Goal: Information Seeking & Learning: Learn about a topic

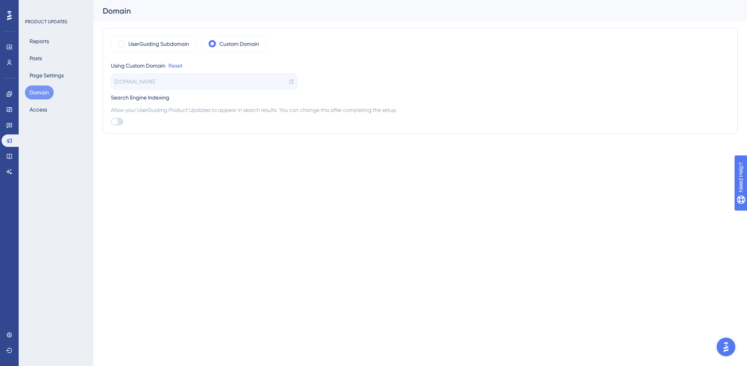
click at [732, 344] on img "Open AI Assistant Launcher" at bounding box center [726, 347] width 14 height 14
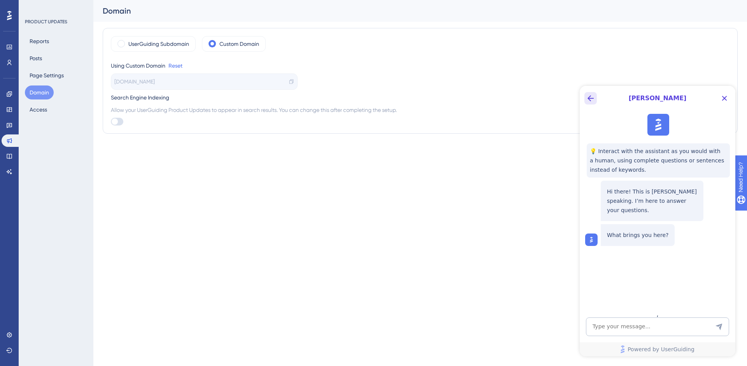
click at [595, 97] on button "Back Button" at bounding box center [590, 98] width 12 height 12
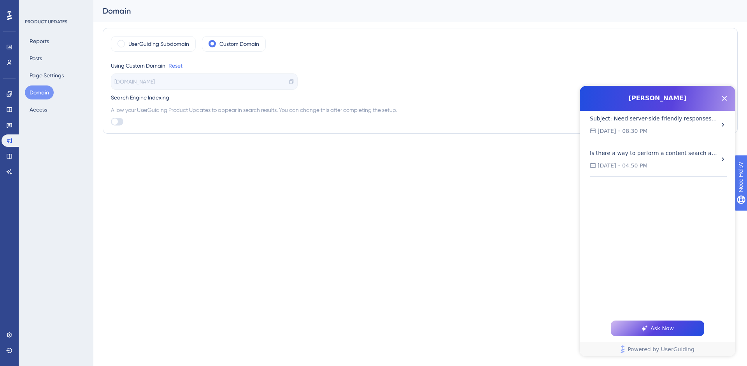
click at [685, 121] on div "Subject: Need server-side friendly responses for reverse proxy (no iframe) + co…" at bounding box center [654, 118] width 128 height 9
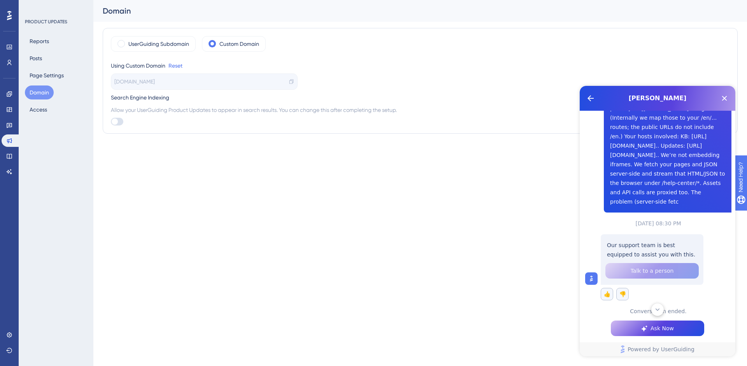
scroll to position [292, 0]
click at [654, 327] on span "Ask Now" at bounding box center [661, 328] width 23 height 9
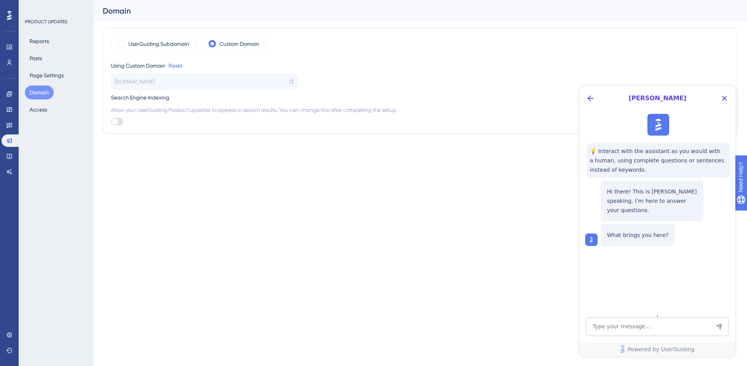
click at [597, 95] on div "[PERSON_NAME]" at bounding box center [658, 98] width 156 height 25
click at [586, 102] on icon "Back Button" at bounding box center [590, 98] width 9 height 9
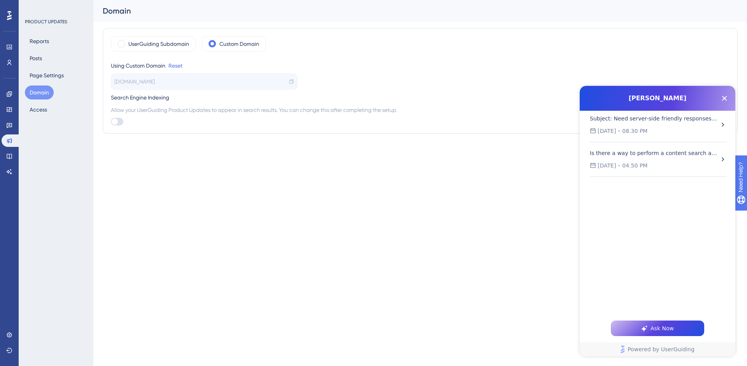
click at [714, 109] on div "[PERSON_NAME]" at bounding box center [658, 98] width 156 height 25
click at [707, 126] on div "Subject: Need server-side friendly responses for reverse proxy (no iframe) + co…" at bounding box center [654, 125] width 129 height 22
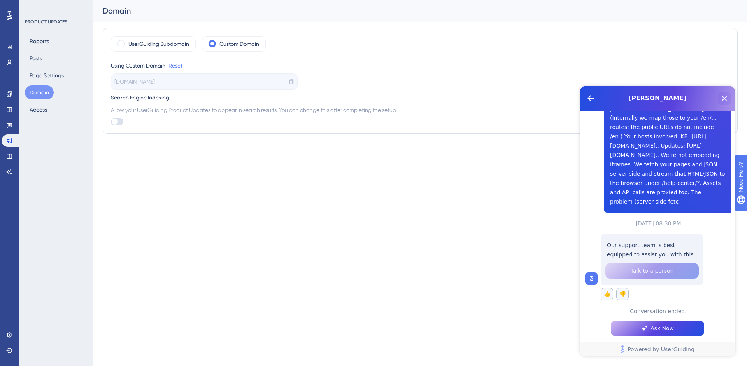
click at [723, 99] on icon "Close Button" at bounding box center [724, 98] width 5 height 5
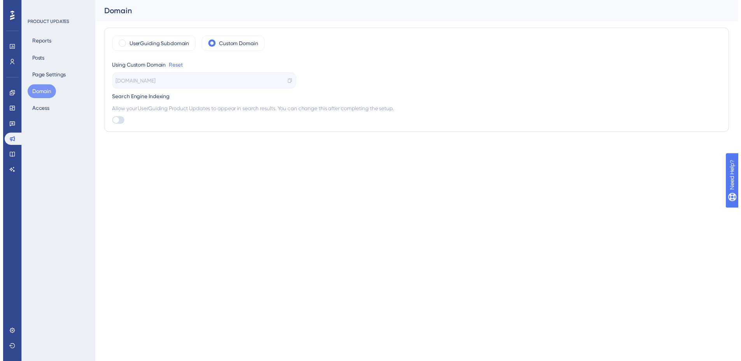
scroll to position [0, 0]
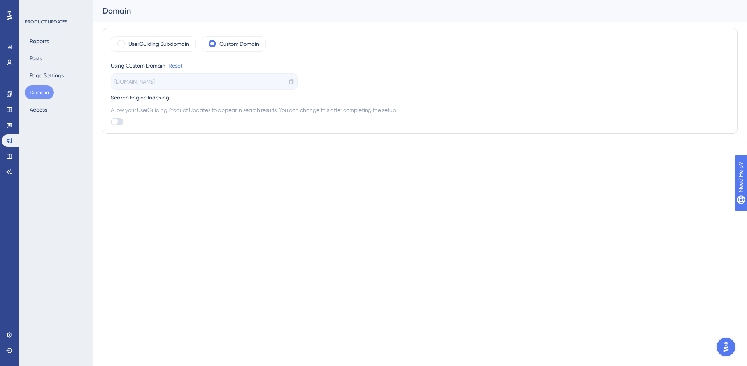
click at [9, 14] on icon at bounding box center [9, 15] width 5 height 9
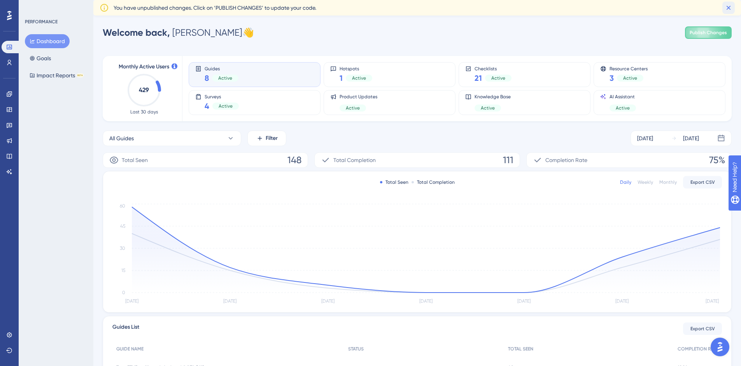
click at [732, 7] on icon at bounding box center [729, 8] width 8 height 8
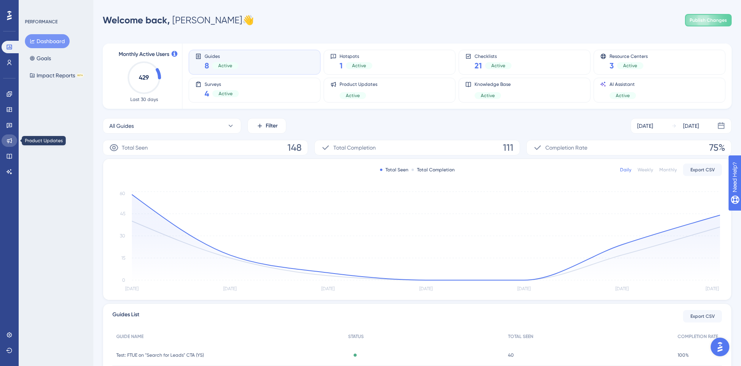
click at [10, 142] on icon at bounding box center [9, 140] width 5 height 5
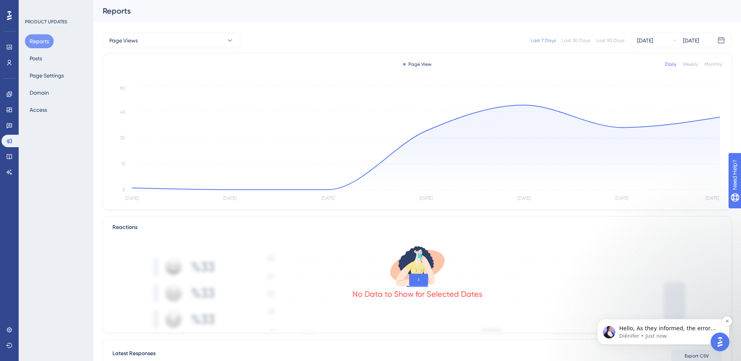
click at [660, 333] on p "Diênifer • Just now" at bounding box center [669, 335] width 100 height 7
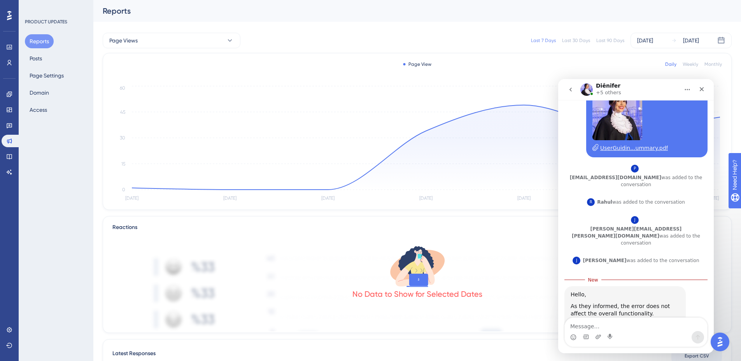
scroll to position [3934, 0]
click at [618, 323] on textarea "Message…" at bounding box center [636, 323] width 142 height 13
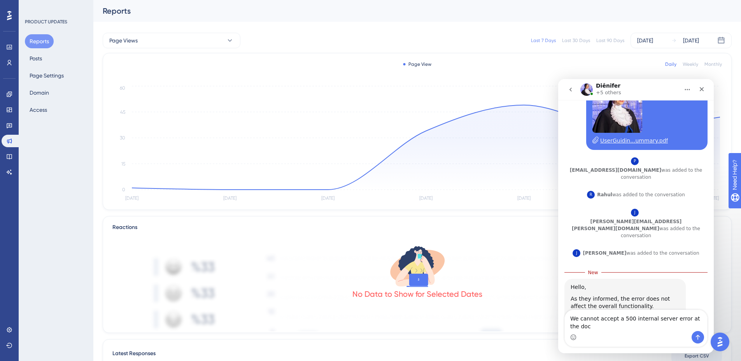
scroll to position [3942, 0]
click at [601, 325] on textarea "We cannot accept a 500 internal server error at the doc le" at bounding box center [636, 320] width 142 height 21
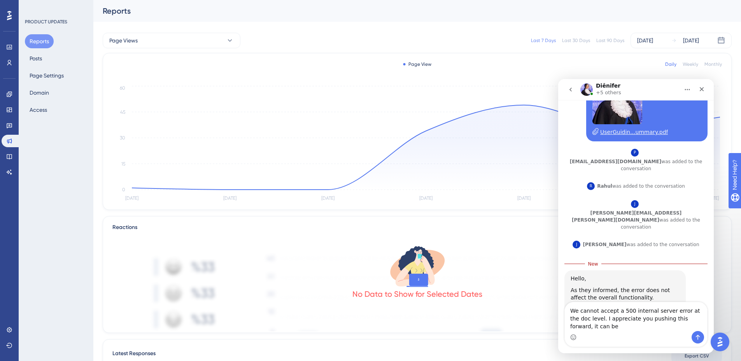
scroll to position [3949, 0]
type textarea "We cannot accept a 500 internal server error at the doc level. I appreciate you…"
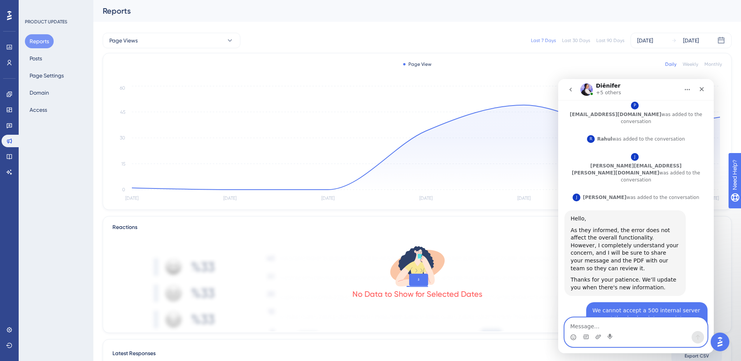
scroll to position [3998, 0]
click at [704, 91] on icon "Close" at bounding box center [702, 89] width 6 height 6
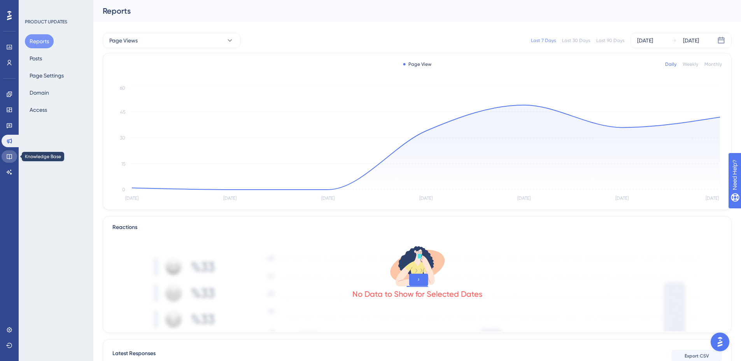
drag, startPoint x: 12, startPoint y: 157, endPoint x: 17, endPoint y: 151, distance: 7.2
click at [12, 157] on link at bounding box center [10, 156] width 16 height 12
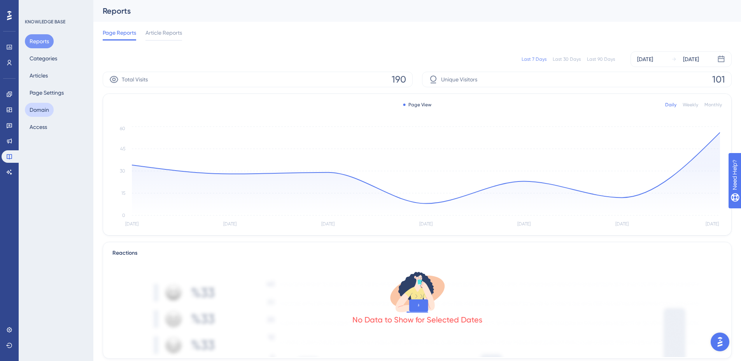
click at [36, 110] on button "Domain" at bounding box center [39, 110] width 29 height 14
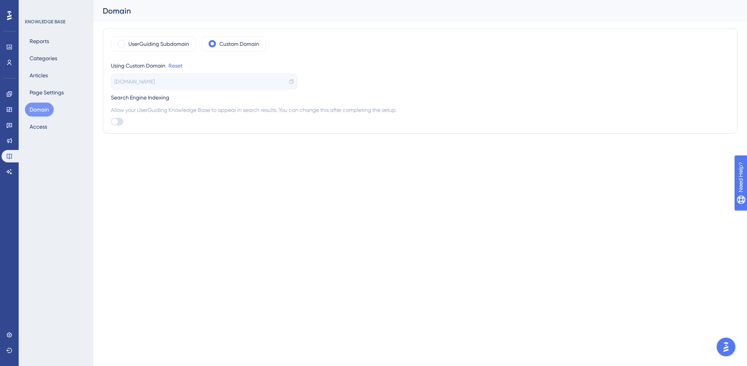
click at [9, 14] on icon at bounding box center [9, 15] width 5 height 9
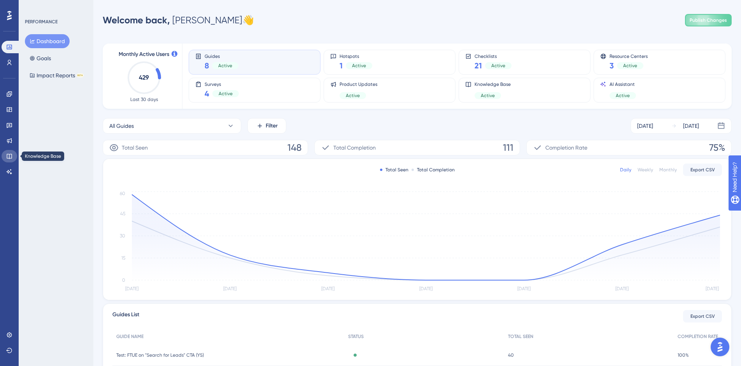
click at [6, 158] on icon at bounding box center [9, 156] width 6 height 6
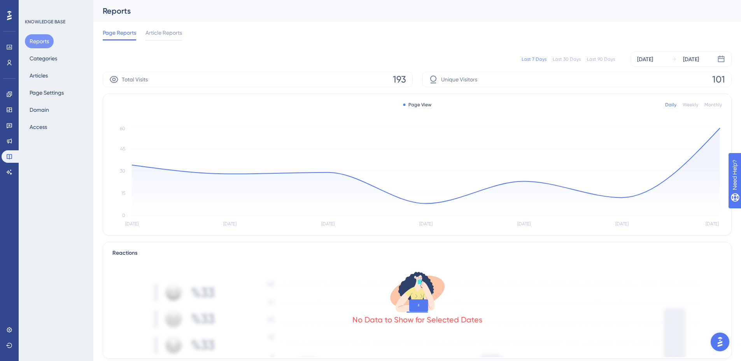
click at [54, 240] on div "KNOWLEDGE BASE Reports Categories Articles Page Settings Domain Access" at bounding box center [56, 180] width 75 height 361
click at [36, 76] on button "Articles" at bounding box center [39, 75] width 28 height 14
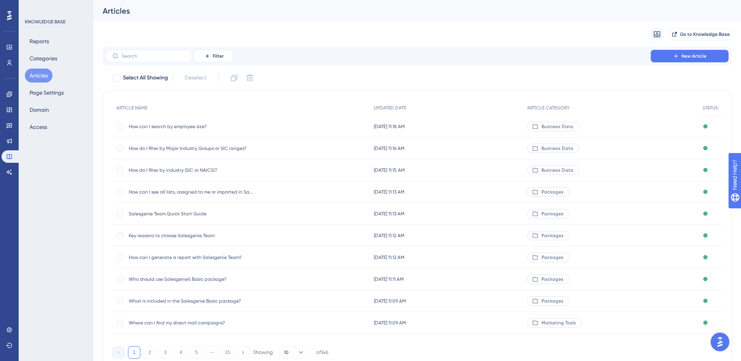
scroll to position [4, 0]
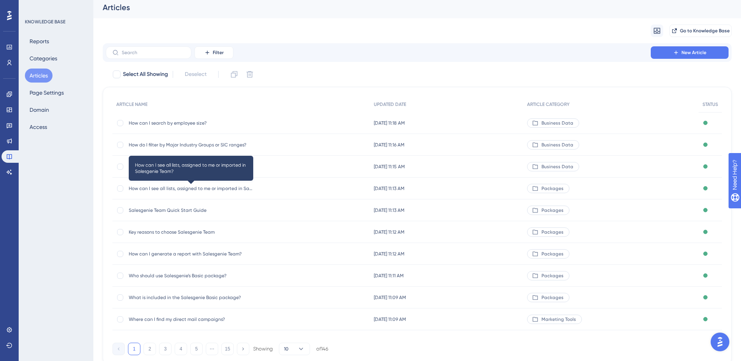
click at [166, 187] on span "How can I see all lists, assigned to me or imported in Salesgenie Team?" at bounding box center [191, 188] width 124 height 6
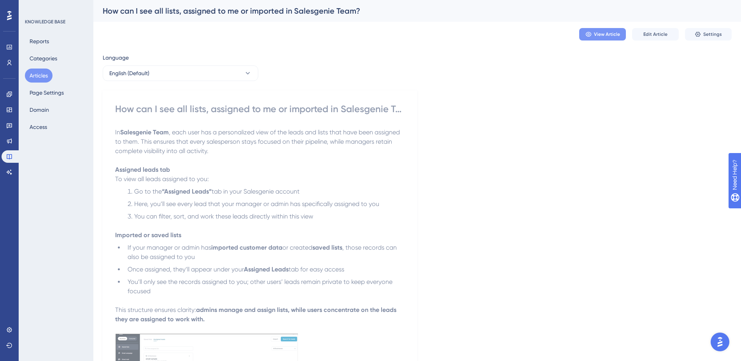
click at [611, 35] on span "View Article" at bounding box center [607, 34] width 26 height 6
click at [40, 100] on div "Reports Categories Articles Page Settings Domain Access" at bounding box center [56, 84] width 63 height 100
click at [35, 110] on button "Domain" at bounding box center [39, 110] width 29 height 14
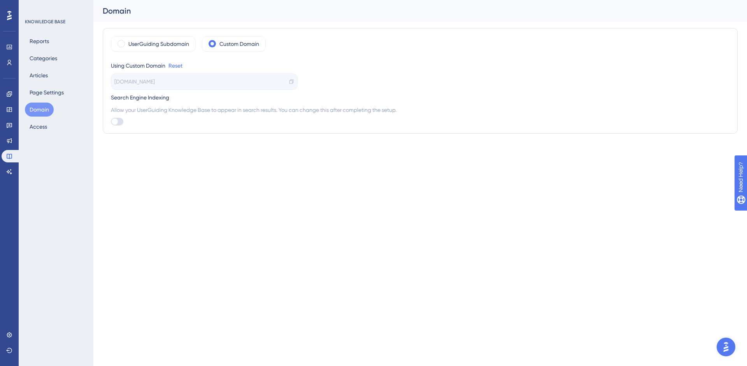
click at [239, 0] on html "Performance Users Engagement Widgets Feedback Product Updates Knowledge Base AI…" at bounding box center [373, 0] width 747 height 0
click at [39, 110] on button "Domain" at bounding box center [39, 110] width 29 height 14
click at [41, 74] on button "Articles" at bounding box center [39, 75] width 28 height 14
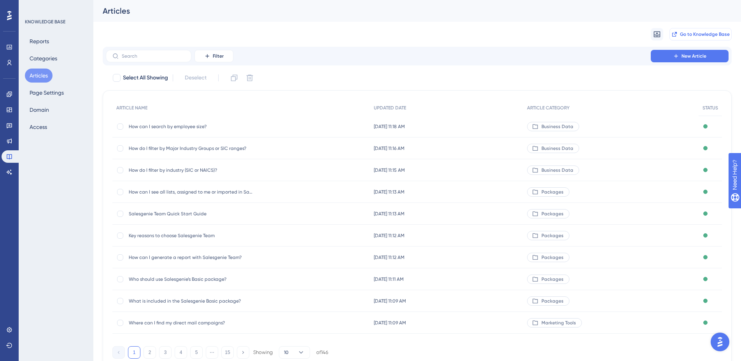
click at [701, 29] on button "Go to Knowledge Base" at bounding box center [700, 34] width 62 height 12
click at [41, 113] on button "Domain" at bounding box center [39, 110] width 29 height 14
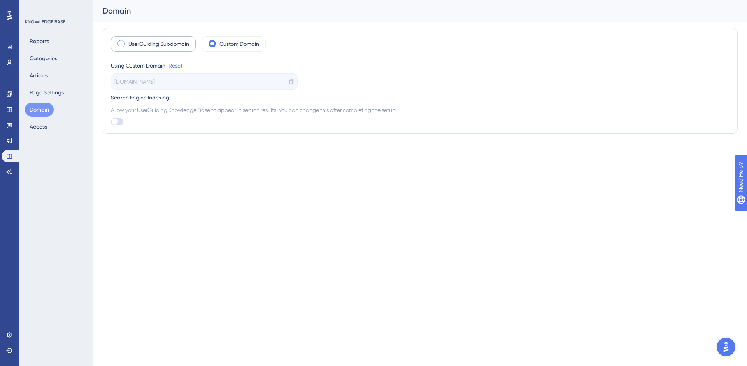
click at [161, 41] on label "UserGuiding Subdomain" at bounding box center [158, 43] width 61 height 9
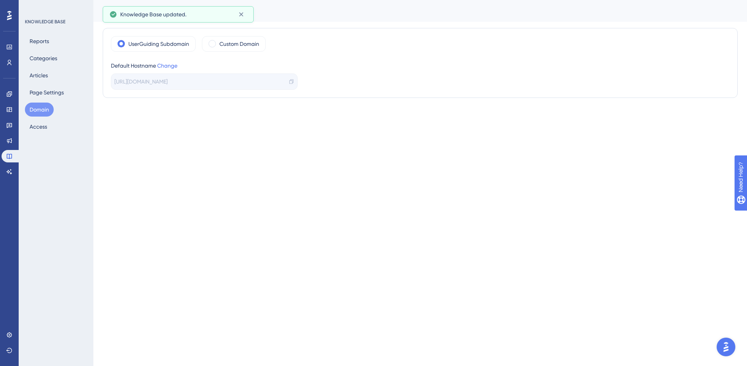
drag, startPoint x: 291, startPoint y: 82, endPoint x: 287, endPoint y: 88, distance: 7.8
click at [291, 82] on icon at bounding box center [291, 81] width 5 height 5
click at [222, 45] on label "Custom Domain" at bounding box center [239, 43] width 40 height 9
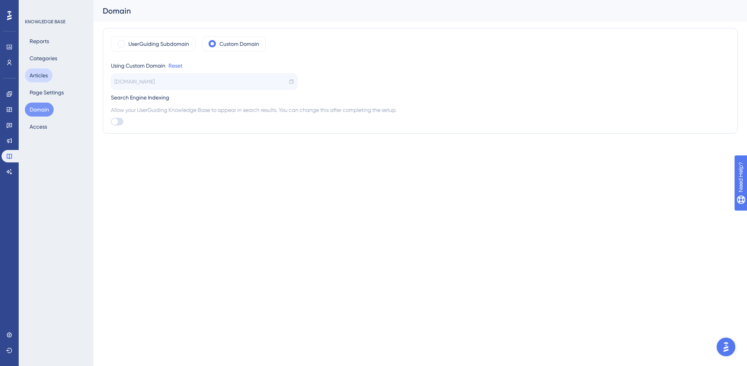
click at [39, 77] on button "Articles" at bounding box center [39, 75] width 28 height 14
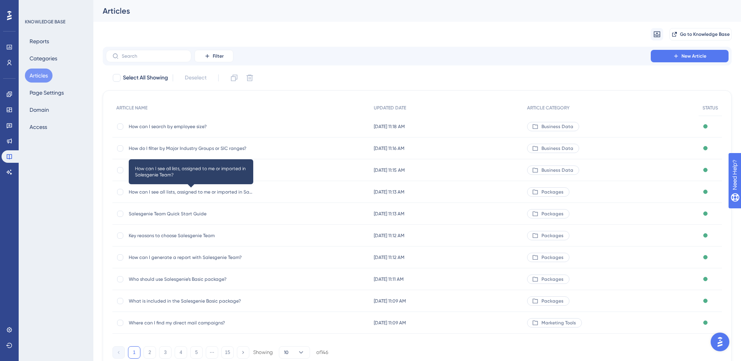
click at [184, 193] on span "How can I see all lists, assigned to me or imported in Salesgenie Team?" at bounding box center [191, 192] width 124 height 6
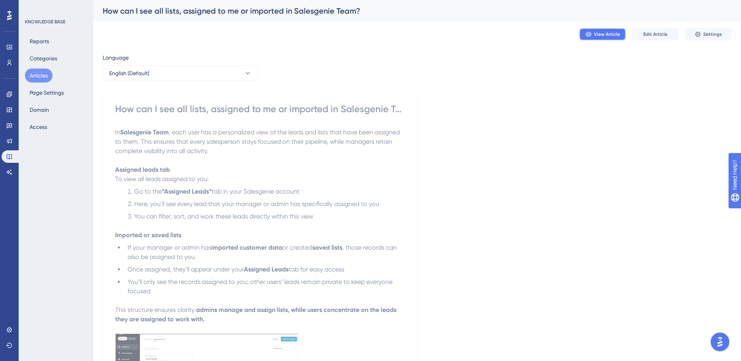
click at [596, 35] on span "View Article" at bounding box center [607, 34] width 26 height 6
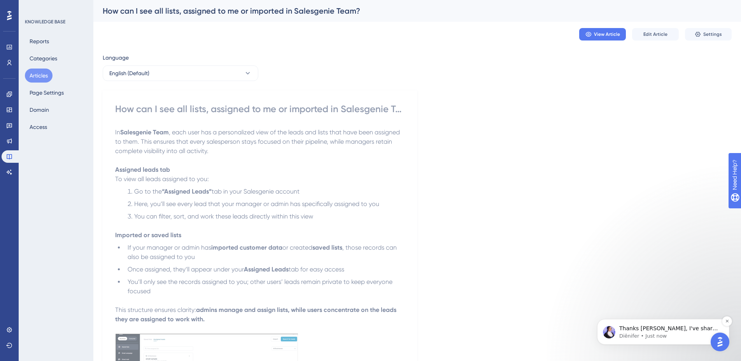
click at [652, 332] on div "Thanks [PERSON_NAME], I've shared this with team." at bounding box center [669, 328] width 103 height 10
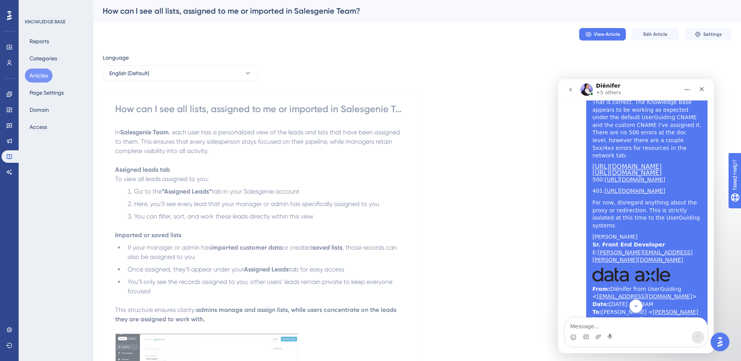
scroll to position [4631, 0]
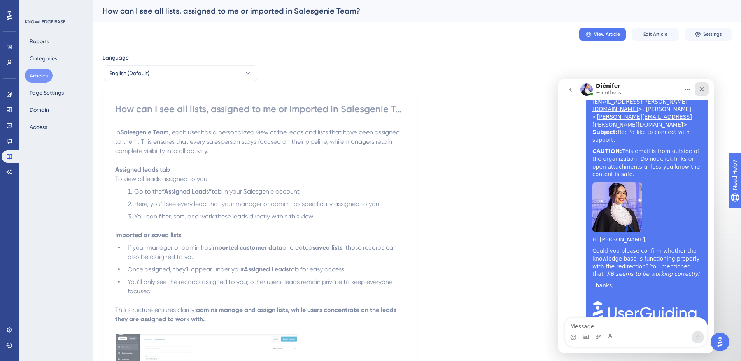
click at [704, 88] on icon "Close" at bounding box center [702, 89] width 6 height 6
